Goal: Navigation & Orientation: Find specific page/section

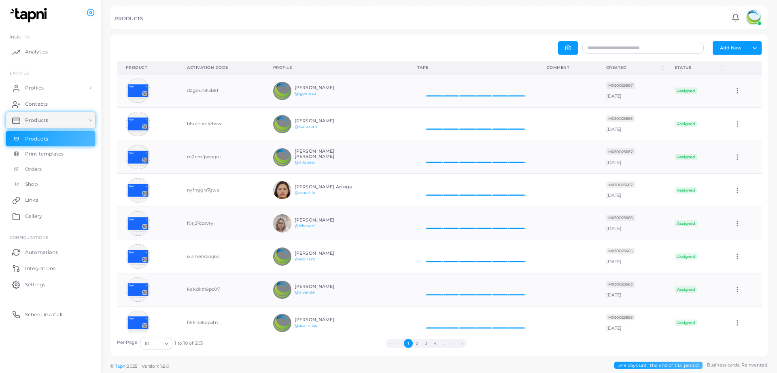
click at [758, 20] on img at bounding box center [754, 17] width 16 height 16
click at [721, 71] on span "Logout" at bounding box center [720, 74] width 16 height 7
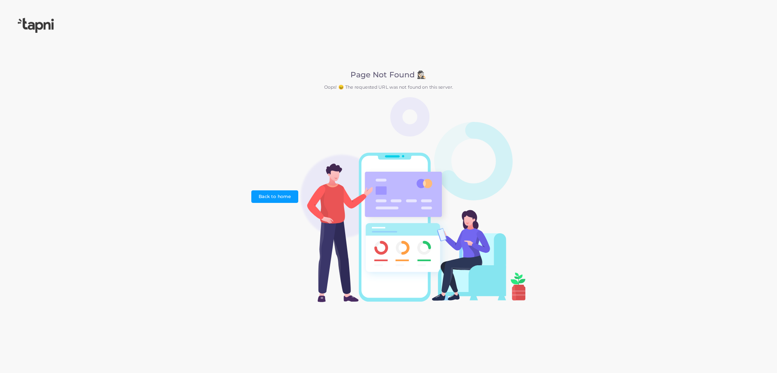
click at [642, 148] on div "Page Not Found 🕵🏻‍♀️ Oops! 😖 The requested URL was not found on this server. Ba…" at bounding box center [388, 186] width 777 height 373
click at [528, 20] on div "Page Not Found 🕵🏻‍♀️ Oops! 😖 The requested URL was not found on this server. Ba…" at bounding box center [388, 186] width 777 height 373
click at [277, 36] on div "Page Not Found 🕵🏻‍♀️ Oops! 😖 The requested URL was not found on this server. Ba…" at bounding box center [388, 186] width 777 height 373
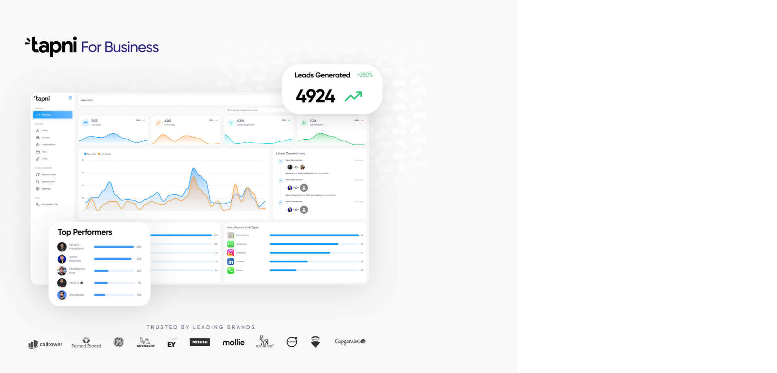
click at [482, 166] on div at bounding box center [259, 186] width 518 height 373
click at [456, 83] on div at bounding box center [259, 186] width 518 height 373
click at [445, 251] on div at bounding box center [259, 186] width 518 height 373
